Goal: Use online tool/utility: Utilize a website feature to perform a specific function

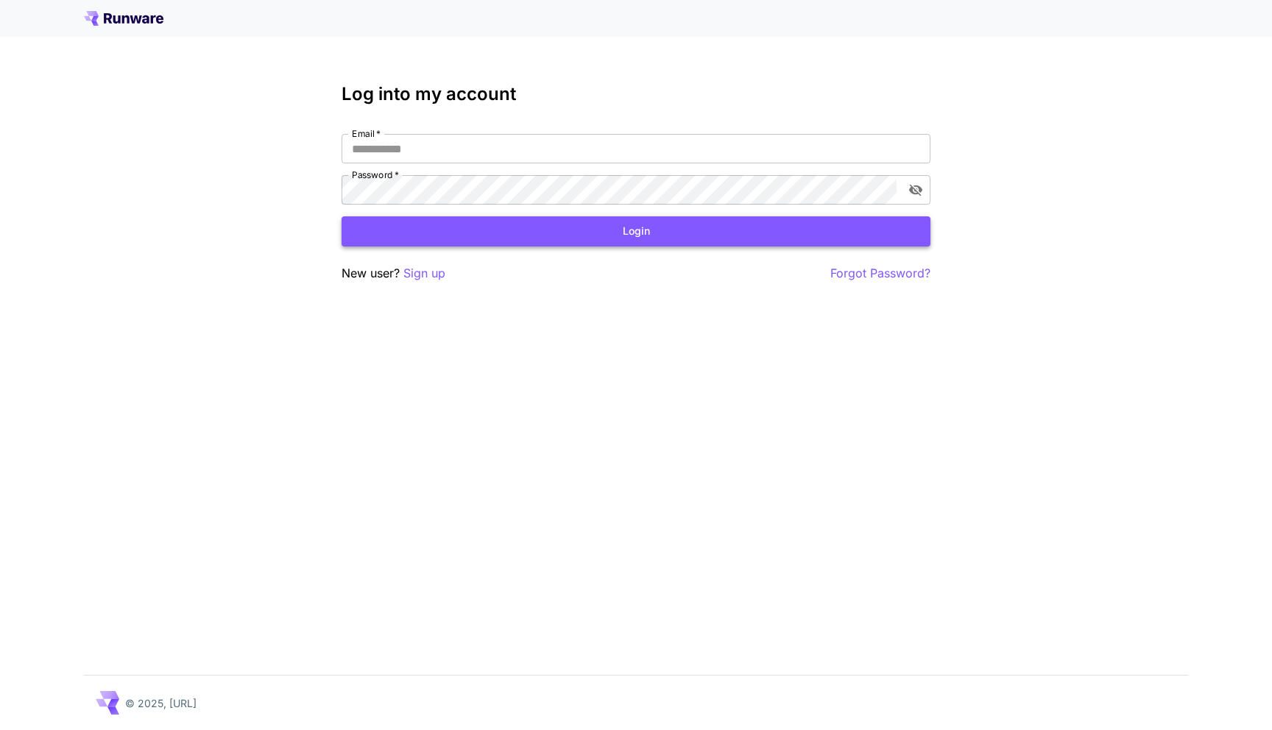
type input "**********"
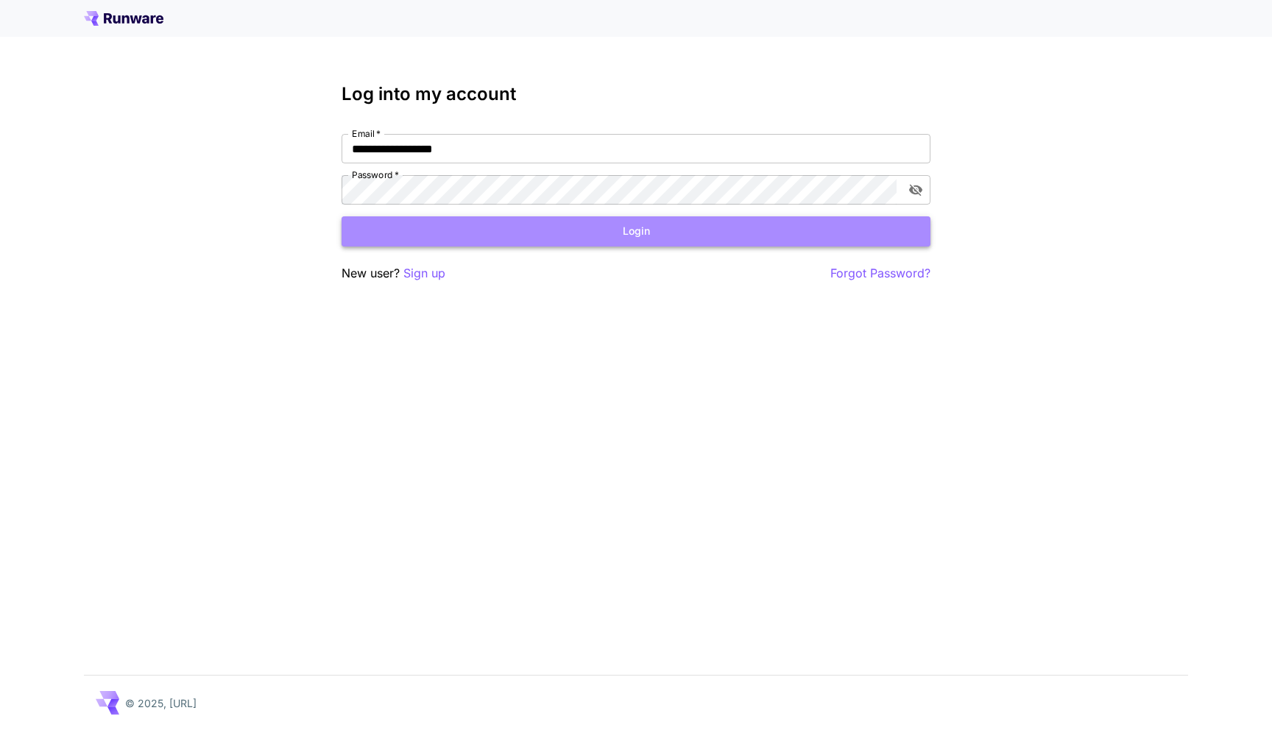
click at [515, 232] on button "Login" at bounding box center [636, 231] width 589 height 30
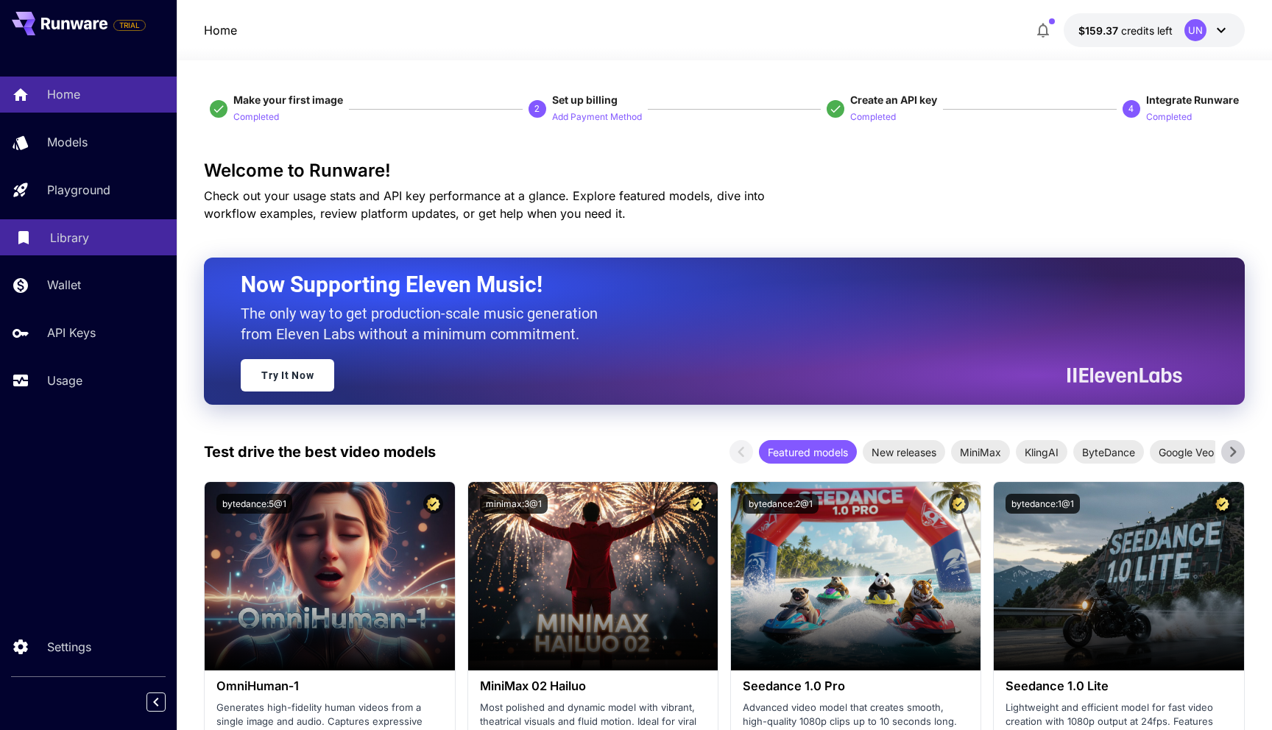
click at [84, 233] on p "Library" at bounding box center [69, 238] width 39 height 18
